Goal: Transaction & Acquisition: Purchase product/service

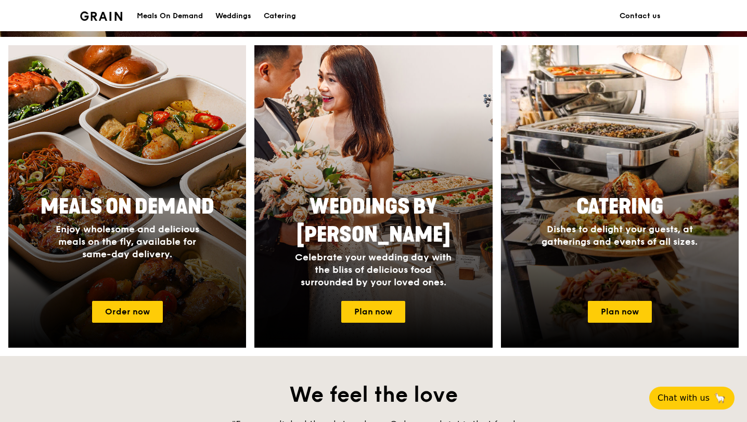
scroll to position [380, 0]
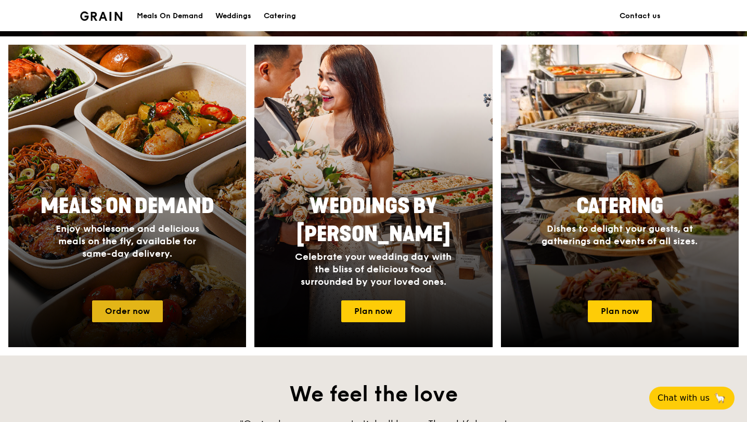
click at [128, 304] on link "Order now" at bounding box center [127, 312] width 71 height 22
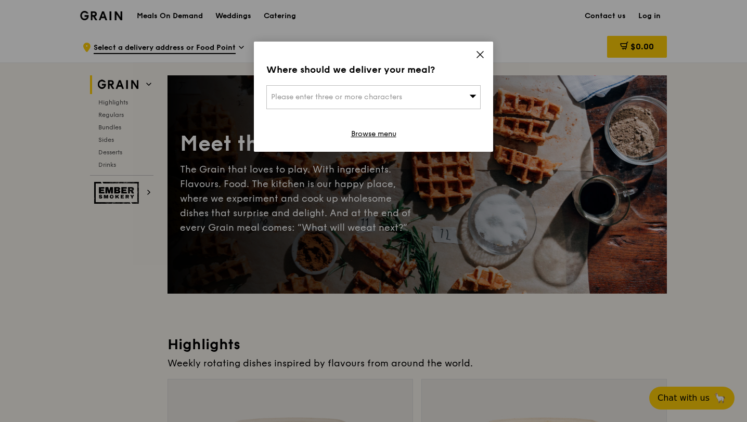
click at [480, 50] on icon at bounding box center [479, 54] width 9 height 9
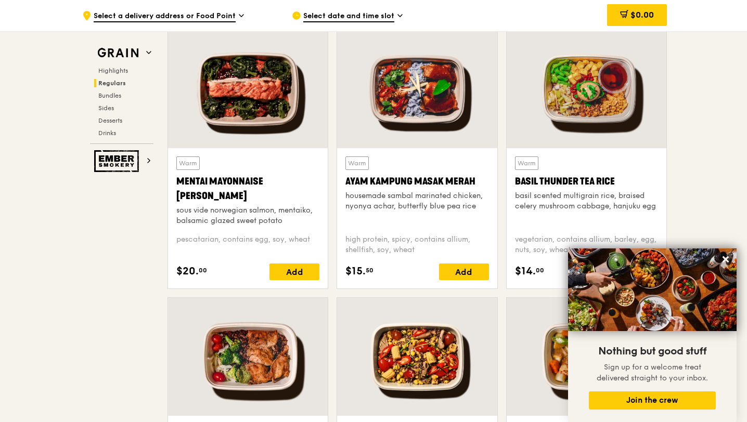
scroll to position [934, 0]
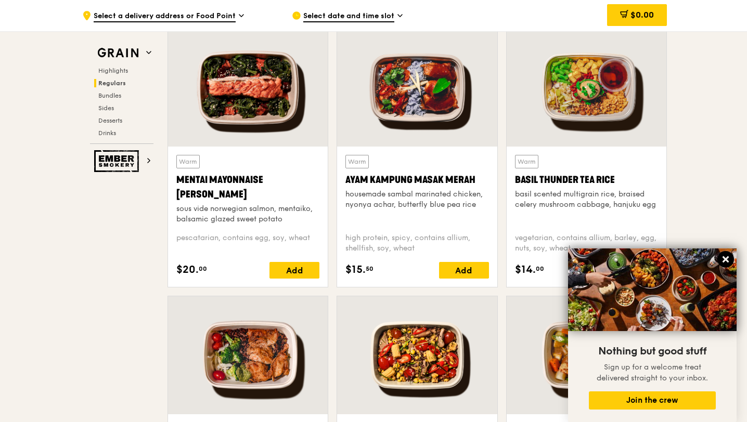
click at [728, 258] on icon at bounding box center [725, 259] width 9 height 9
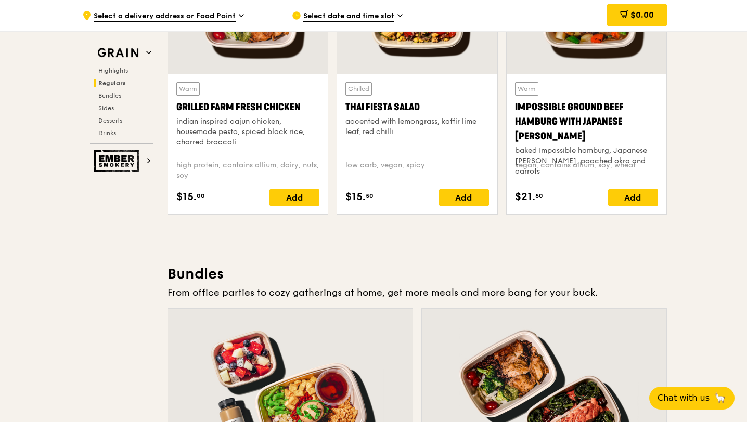
scroll to position [1530, 0]
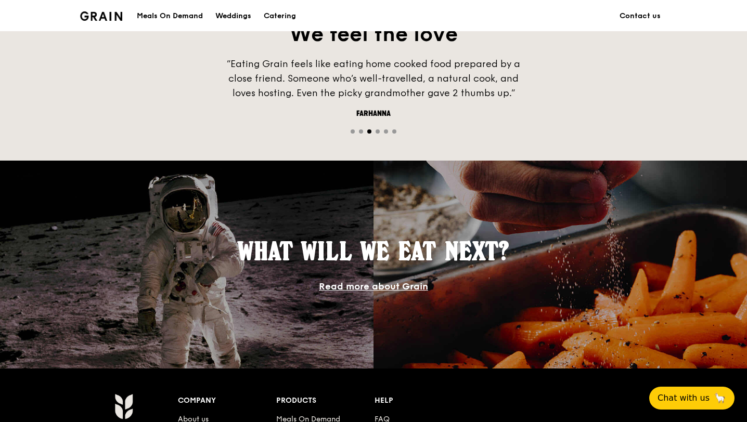
scroll to position [711, 0]
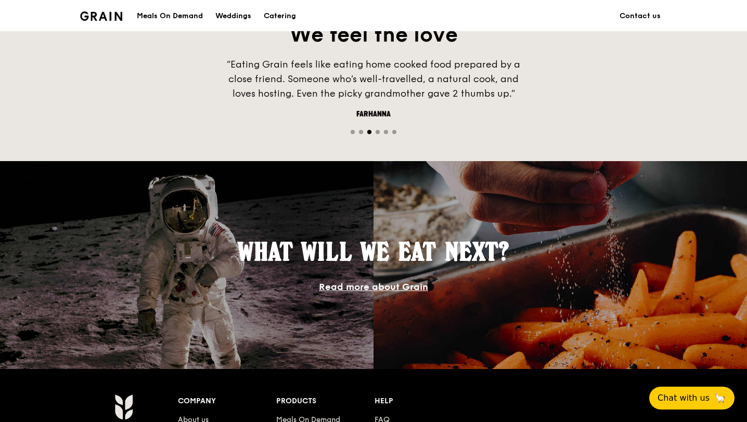
click at [181, 9] on div "Meals On Demand" at bounding box center [170, 16] width 66 height 31
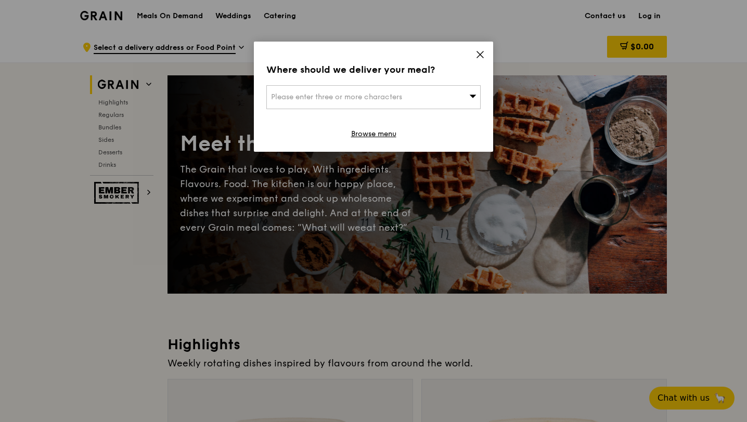
click at [477, 55] on icon at bounding box center [479, 54] width 9 height 9
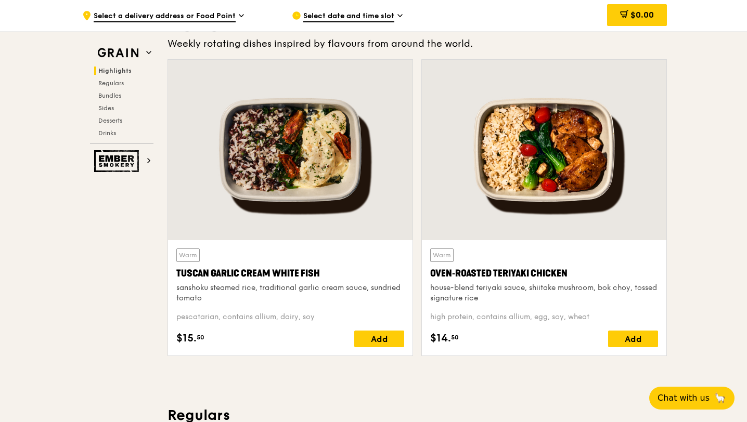
scroll to position [320, 0]
